Goal: Find specific fact

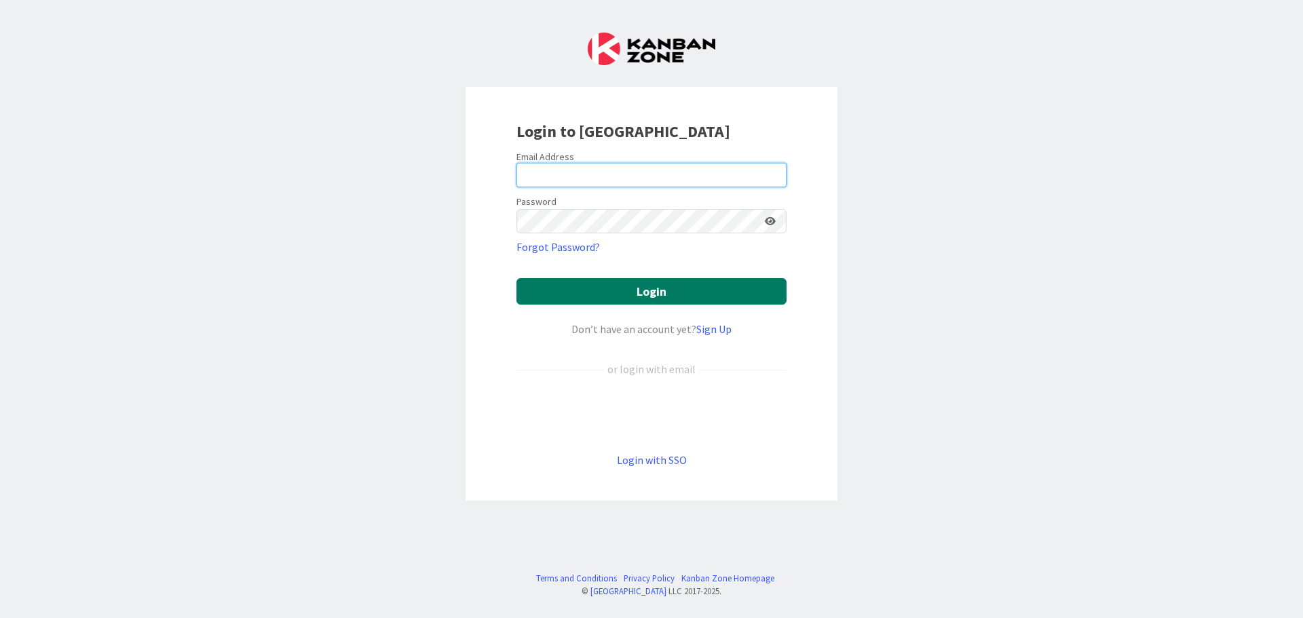
type input "[PERSON_NAME][EMAIL_ADDRESS][DOMAIN_NAME]"
click at [593, 289] on button "Login" at bounding box center [651, 291] width 270 height 26
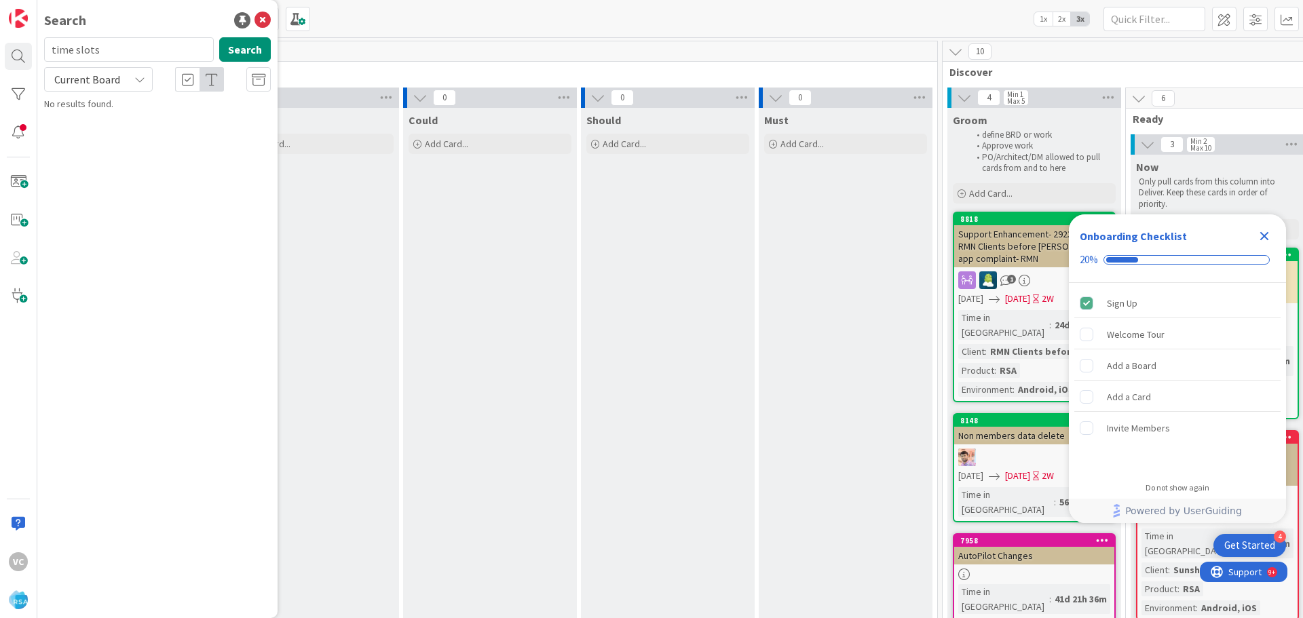
type input "time slots"
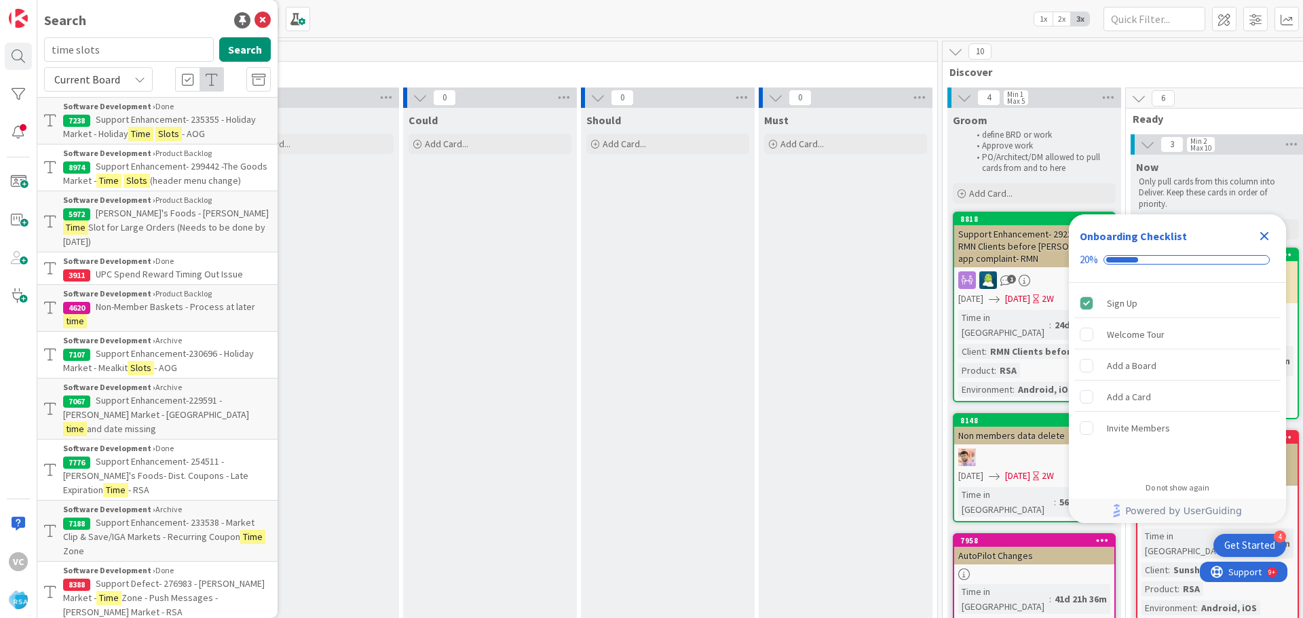
click at [177, 179] on span "(header menu change)" at bounding box center [195, 180] width 91 height 12
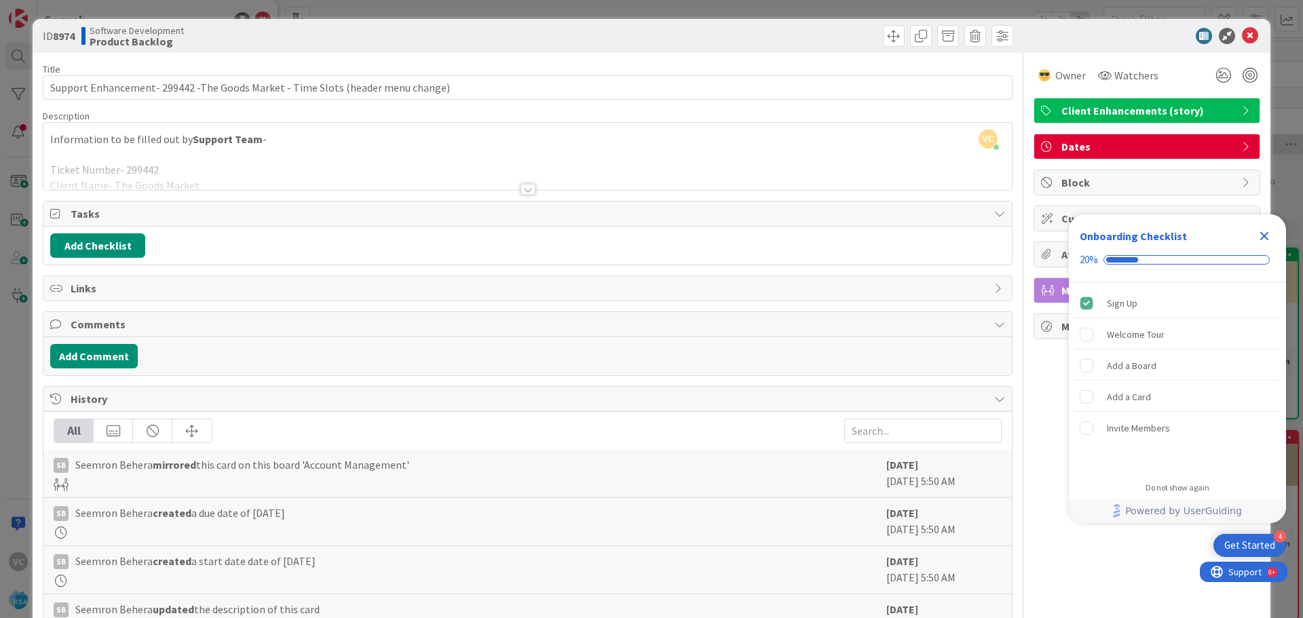
click at [1270, 237] on icon "Close Checklist" at bounding box center [1264, 236] width 16 height 16
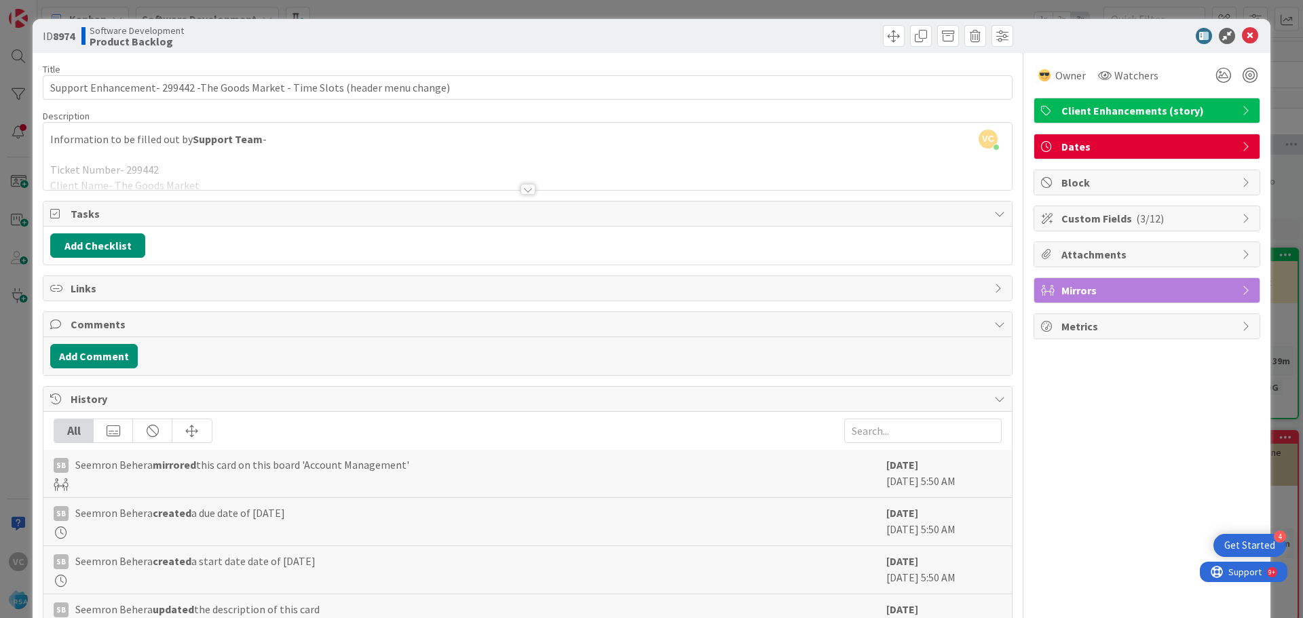
click at [61, 36] on b "8974" at bounding box center [64, 36] width 22 height 14
copy span "ID 8974"
